Goal: Task Accomplishment & Management: Manage account settings

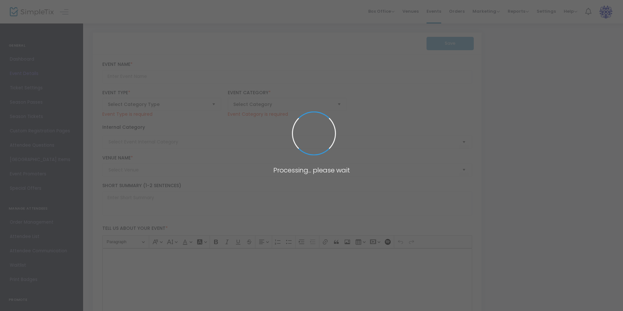
type input "William F. Taylor, Lodge #57 2024 - Bull & Oyster Roast"
type textarea "47th Annual Bull & Oyster Roast present by William F.Taylor, Lodge #57The Premi…"
type input "Buy Tickets"
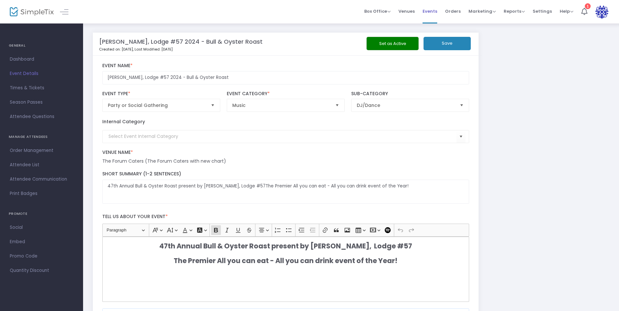
click at [432, 13] on span "Events" at bounding box center [430, 11] width 15 height 17
